Goal: Go to known website: Access a specific website the user already knows

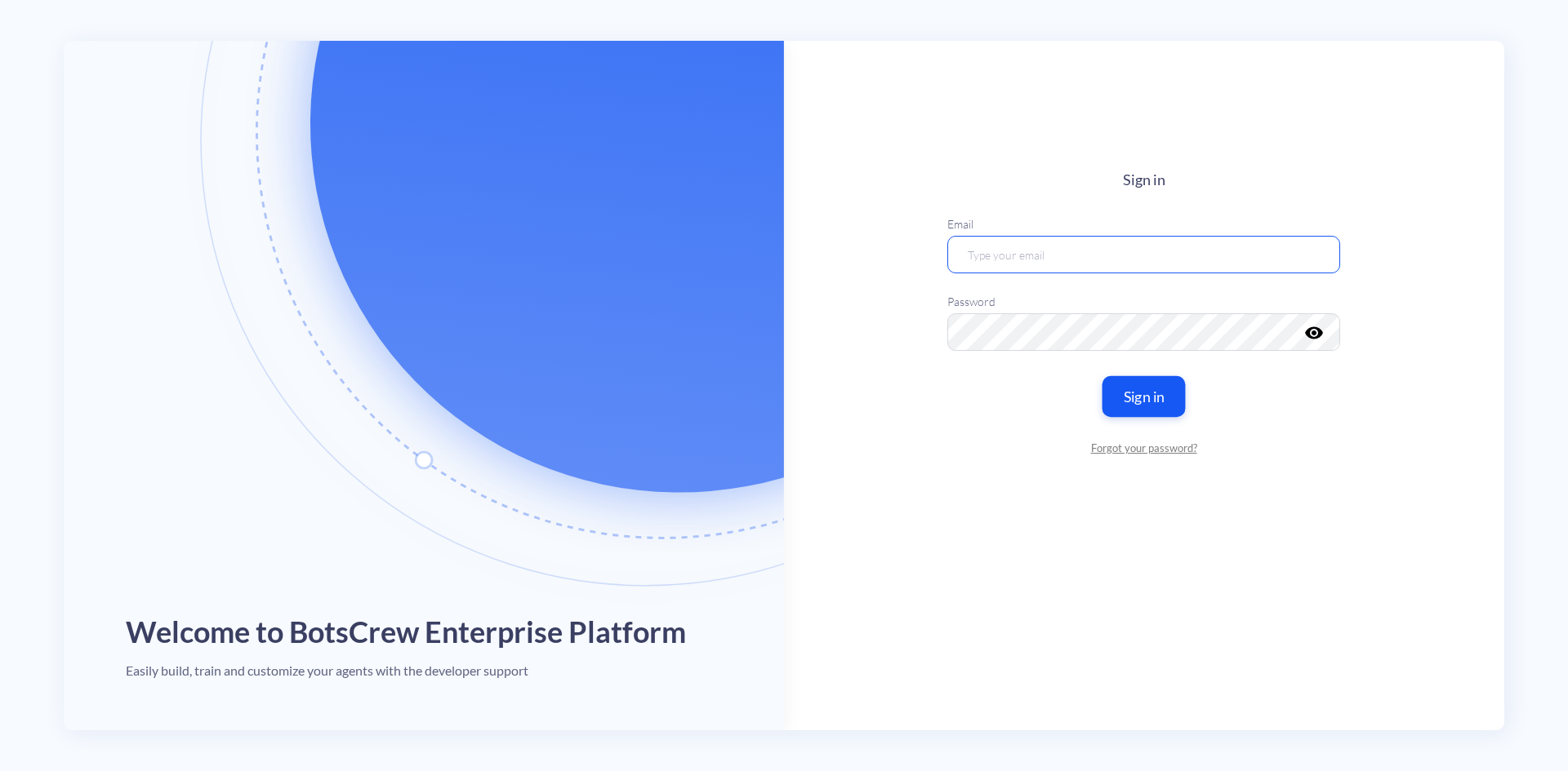
type input "[EMAIL_ADDRESS][DOMAIN_NAME]"
click at [1147, 394] on button "Sign in" at bounding box center [1144, 396] width 84 height 41
